Goal: Information Seeking & Learning: Learn about a topic

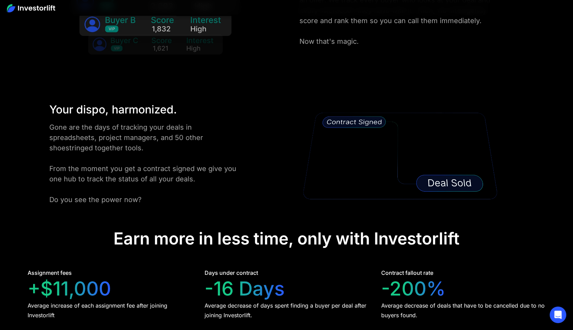
scroll to position [1290, 0]
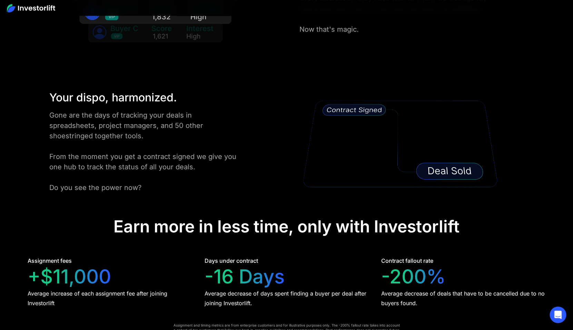
click at [128, 223] on div "Earn more in less time, only with Investorlift" at bounding box center [287, 227] width 346 height 20
drag, startPoint x: 128, startPoint y: 223, endPoint x: 168, endPoint y: 223, distance: 39.3
click at [168, 223] on div "Earn more in less time, only with Investorlift" at bounding box center [287, 227] width 346 height 20
click at [233, 223] on div "Earn more in less time, only with Investorlift" at bounding box center [287, 227] width 346 height 20
drag, startPoint x: 233, startPoint y: 223, endPoint x: 258, endPoint y: 223, distance: 24.9
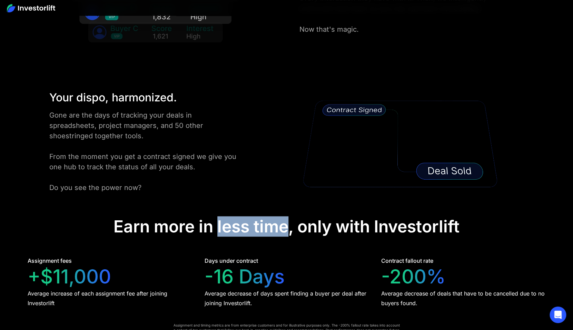
click at [258, 223] on div "Earn more in less time, only with Investorlift" at bounding box center [287, 227] width 346 height 20
click at [300, 222] on div "Earn more in less time, only with Investorlift" at bounding box center [287, 227] width 346 height 20
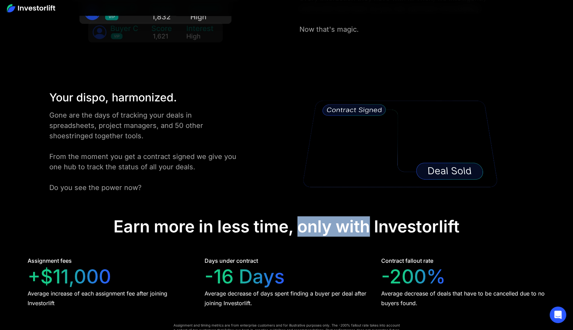
drag, startPoint x: 300, startPoint y: 222, endPoint x: 346, endPoint y: 222, distance: 46.6
click at [346, 222] on div "Earn more in less time, only with Investorlift" at bounding box center [287, 227] width 346 height 20
click at [291, 222] on div "Earn more in less time, only with Investorlift" at bounding box center [287, 227] width 346 height 20
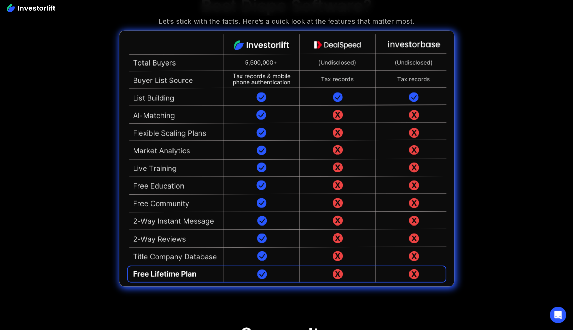
scroll to position [1667, 0]
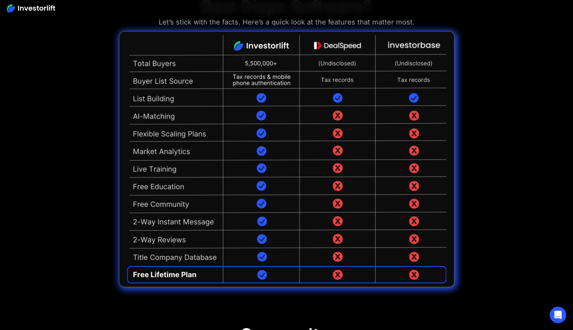
click at [144, 98] on img at bounding box center [286, 159] width 335 height 256
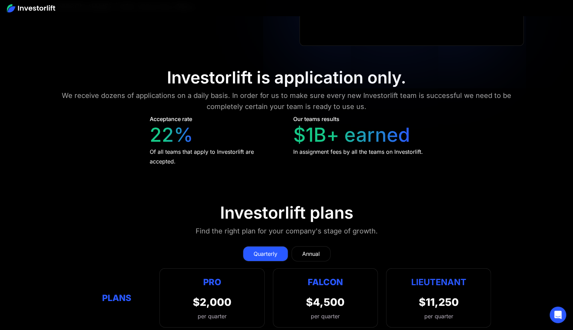
scroll to position [3077, 0]
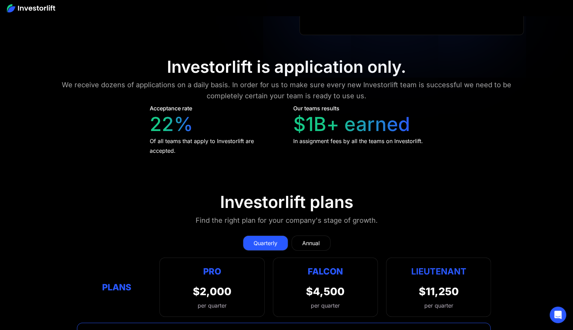
click at [289, 58] on div "Investorlift is application only." at bounding box center [286, 67] width 239 height 20
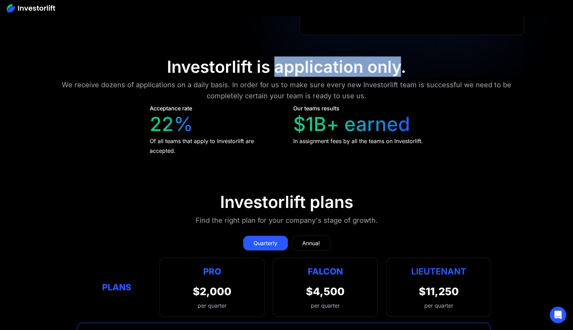
drag, startPoint x: 289, startPoint y: 58, endPoint x: 380, endPoint y: 59, distance: 90.1
click at [380, 60] on div "Investorlift is application only." at bounding box center [286, 67] width 239 height 20
click at [280, 108] on div "Acceptance rate 22% Of all teams that apply to Investorlift are accepted." at bounding box center [215, 129] width 131 height 51
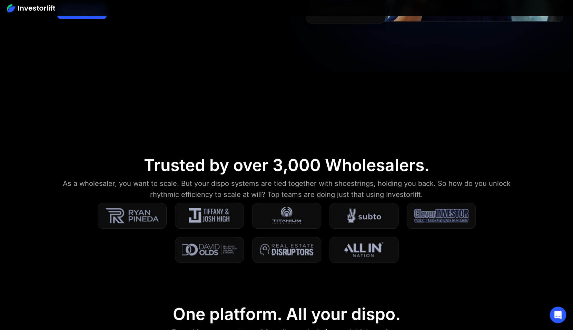
scroll to position [0, 0]
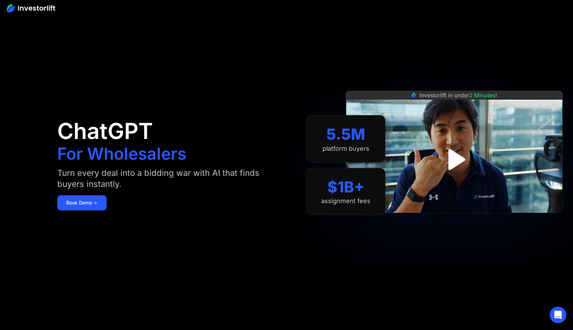
click at [454, 91] on div "Investorlift in under 2 Minutes !" at bounding box center [454, 95] width 217 height 9
click at [454, 64] on div "Investorlift in under 2 Minutes !" at bounding box center [454, 165] width 217 height 330
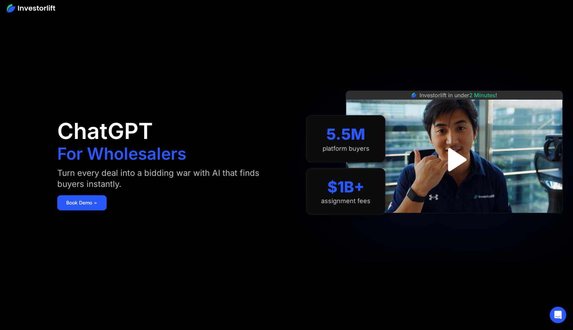
click at [457, 144] on img "open lightbox" at bounding box center [454, 160] width 42 height 42
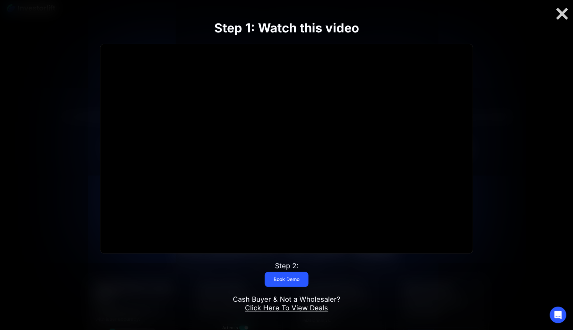
scroll to position [303, 0]
click at [275, 148] on div at bounding box center [286, 148] width 372 height 209
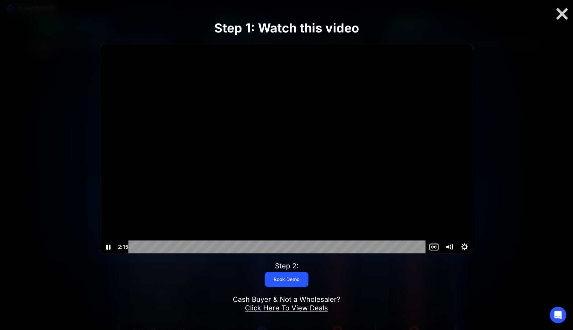
scroll to position [1542, 0]
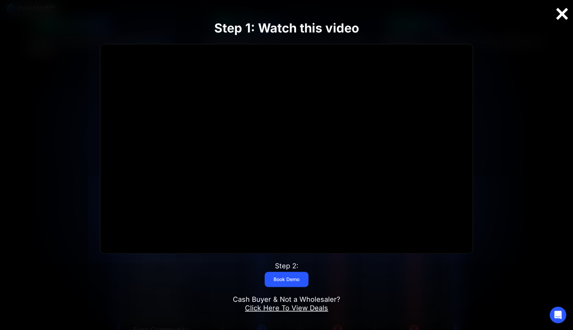
click at [559, 17] on div at bounding box center [562, 14] width 22 height 14
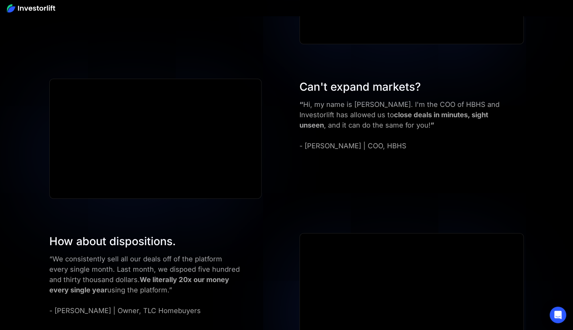
scroll to position [2479, 0]
